Goal: Navigation & Orientation: Find specific page/section

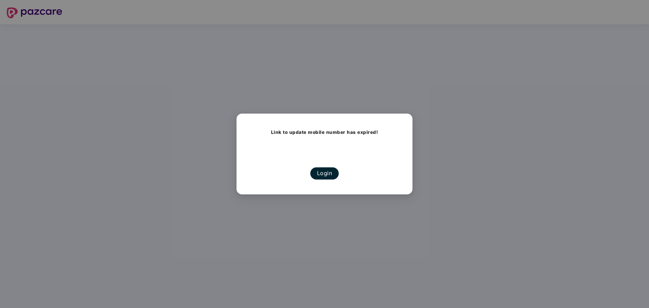
click at [325, 172] on button "Login" at bounding box center [325, 174] width 29 height 12
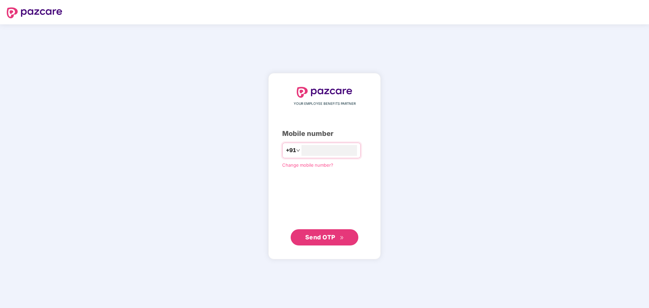
type input "**********"
click at [331, 243] on button "Send OTP" at bounding box center [325, 237] width 68 height 16
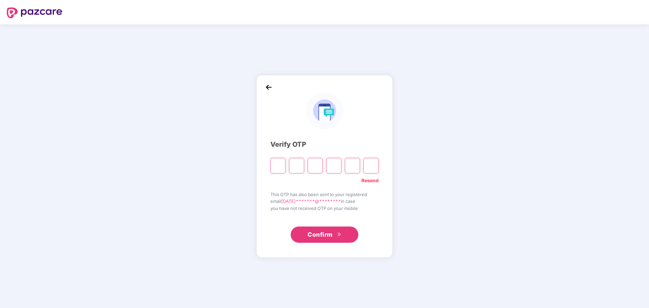
type input "*"
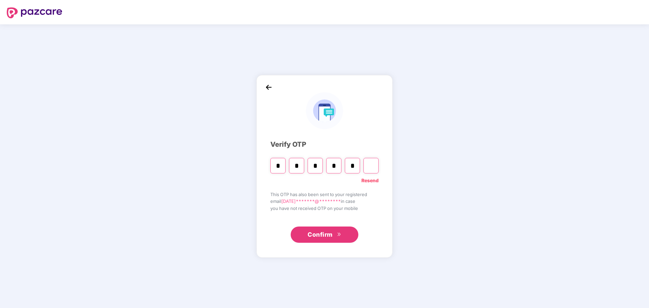
type input "*"
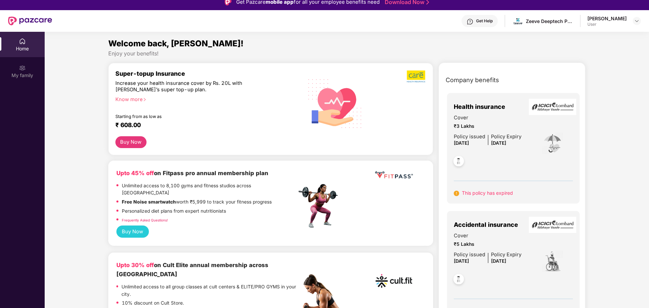
scroll to position [6, 0]
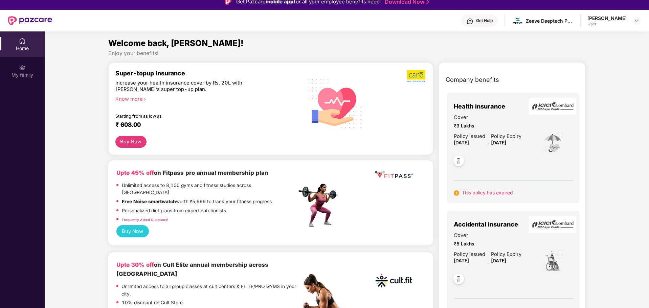
click at [610, 22] on div "User" at bounding box center [607, 23] width 39 height 5
click at [640, 19] on div at bounding box center [637, 21] width 8 height 8
click at [562, 21] on div "Zeeve Deeptech Private Limited" at bounding box center [549, 21] width 47 height 6
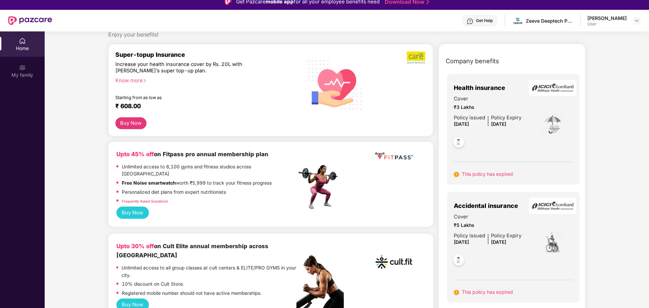
scroll to position [0, 0]
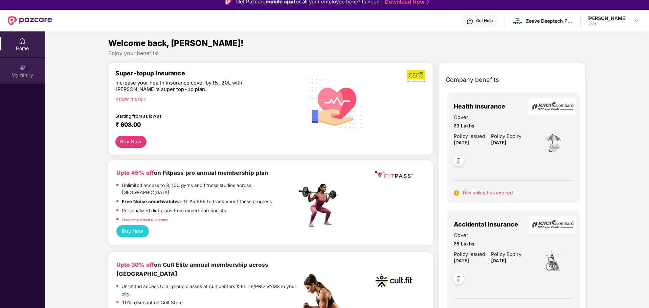
click at [19, 74] on div "My family" at bounding box center [22, 75] width 45 height 7
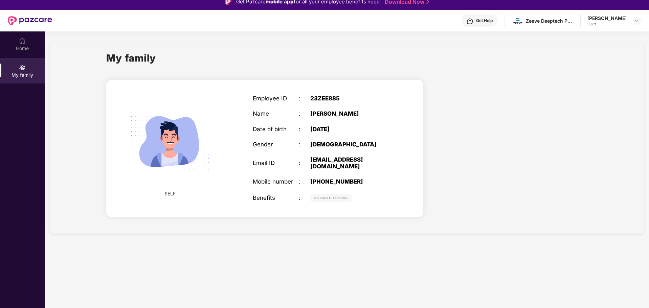
click at [30, 19] on img at bounding box center [30, 20] width 44 height 9
click at [22, 37] on div at bounding box center [22, 40] width 7 height 7
